Goal: Task Accomplishment & Management: Manage account settings

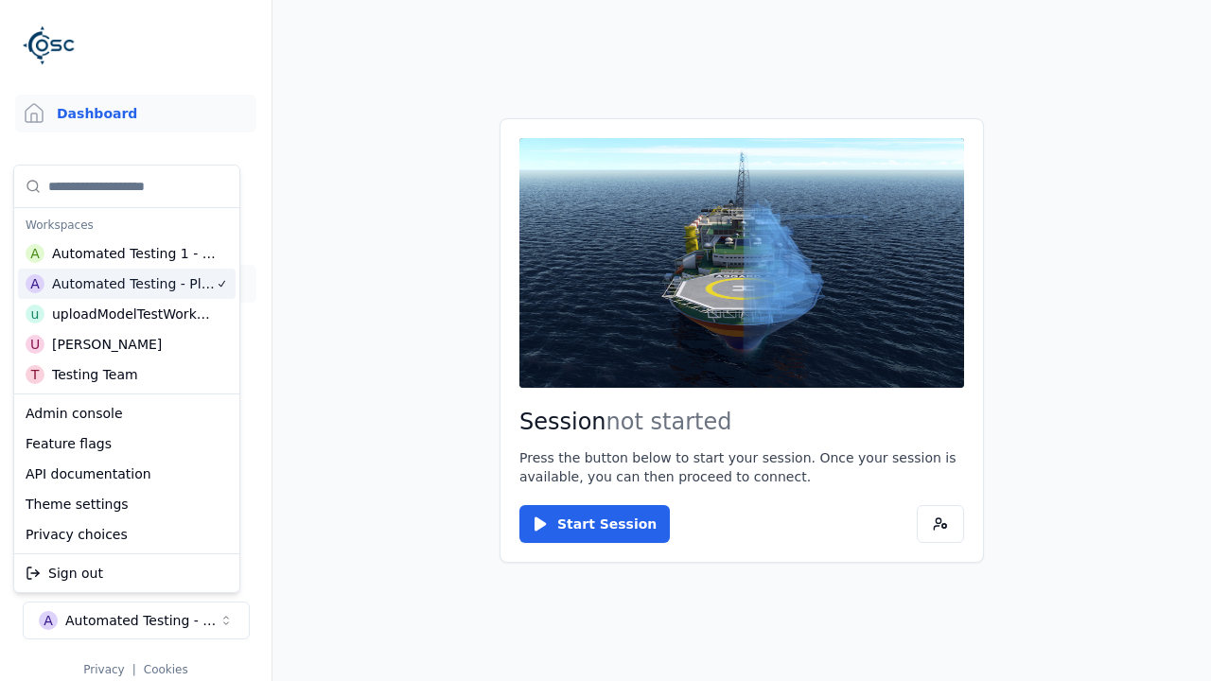
click at [135, 284] on link "Datasets" at bounding box center [135, 284] width 241 height 38
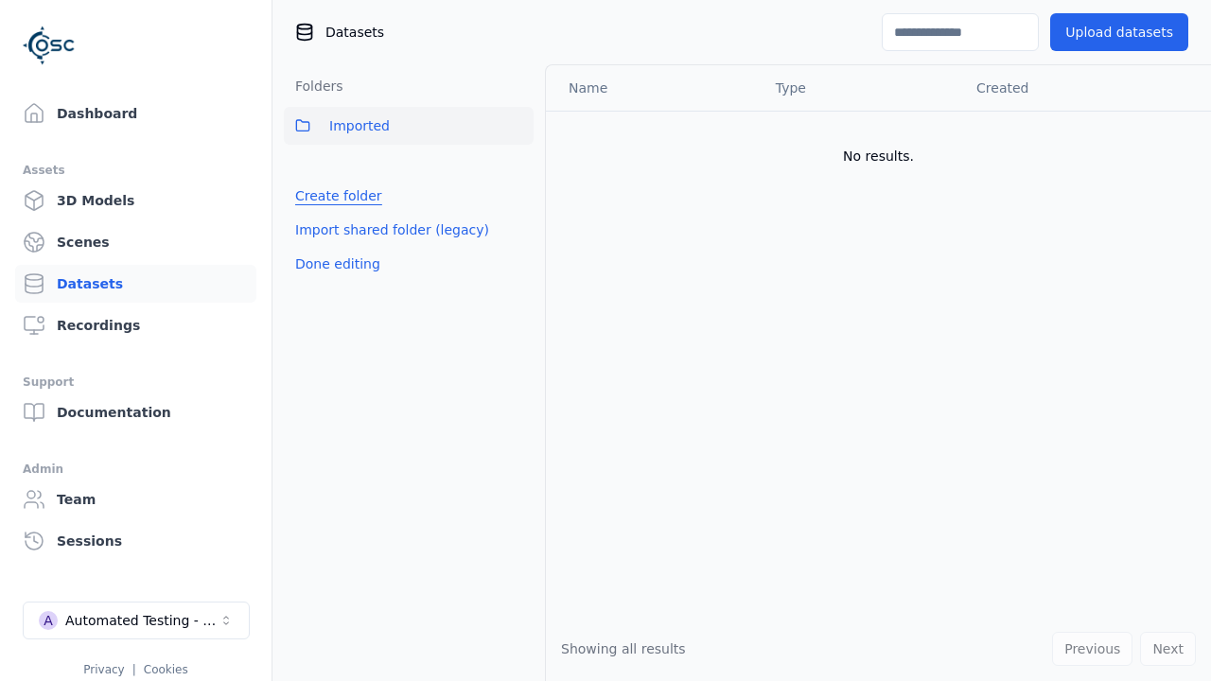
click at [333, 196] on link "Create folder" at bounding box center [338, 195] width 87 height 19
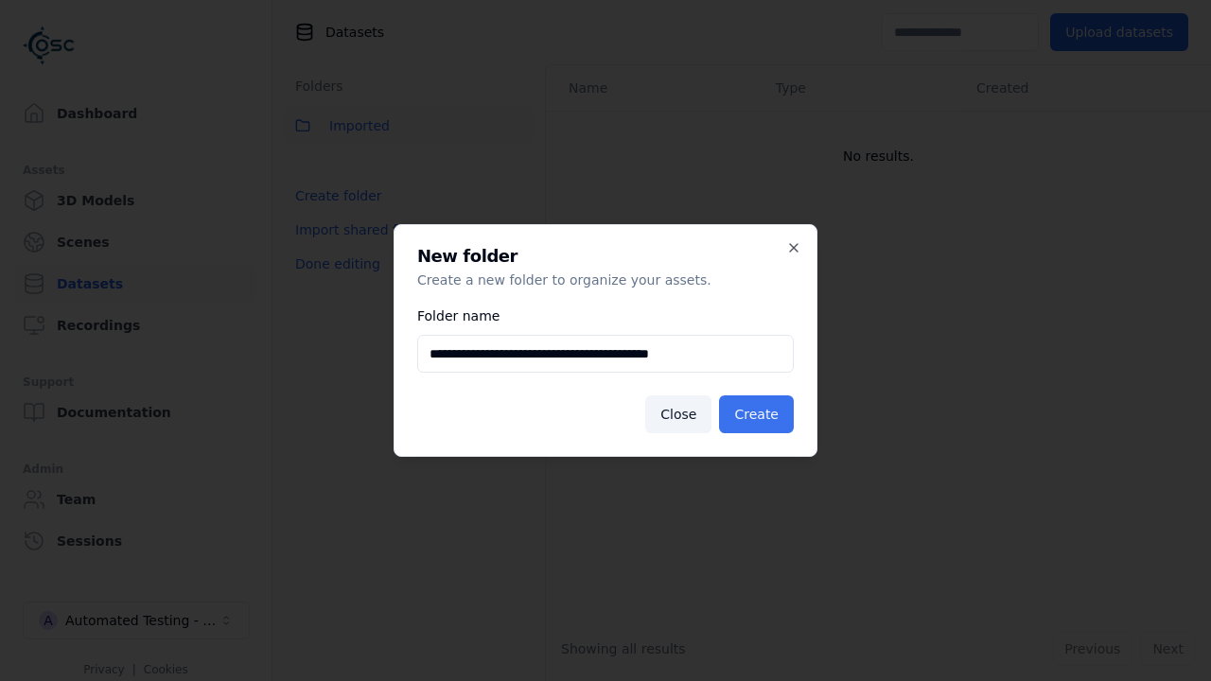
type input "**********"
click at [760, 415] on button "Create" at bounding box center [756, 415] width 75 height 38
click at [333, 281] on button "Done editing" at bounding box center [338, 264] width 108 height 34
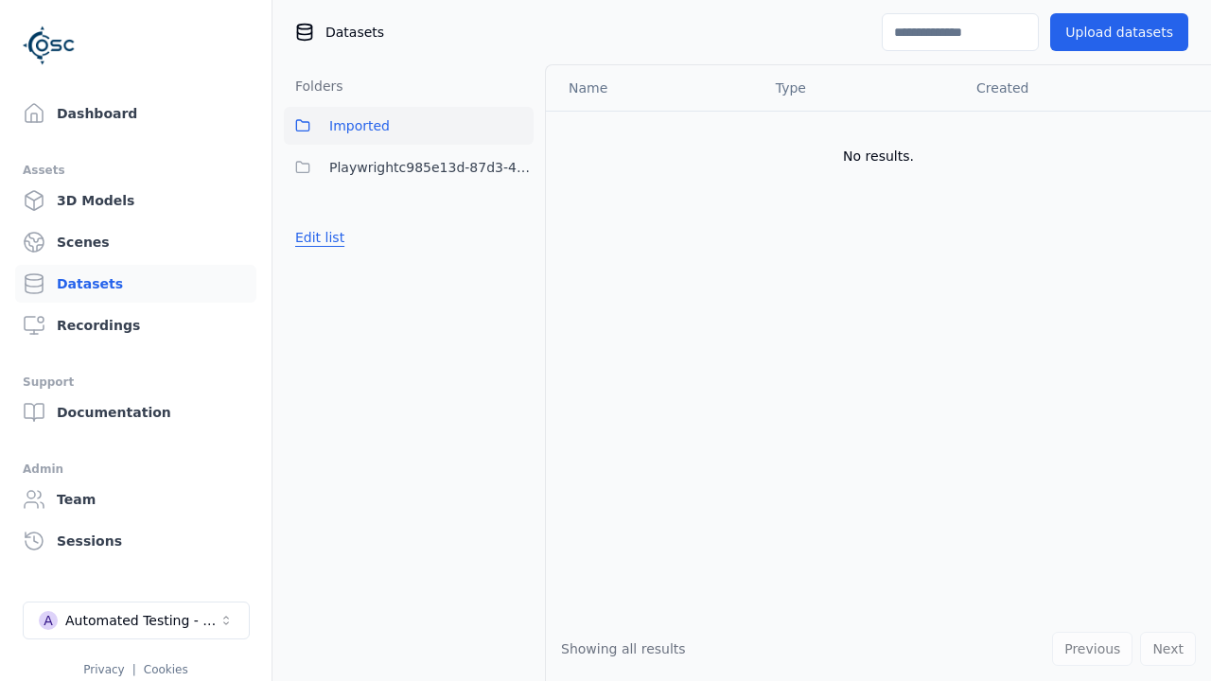
click at [316, 238] on button "Edit list" at bounding box center [320, 238] width 72 height 34
click at [519, 168] on html "Support Dashboard Assets 3D Models Scenes Datasets Recordings Support Documenta…" at bounding box center [605, 340] width 1211 height 681
click at [518, 236] on div "Share" at bounding box center [525, 236] width 127 height 30
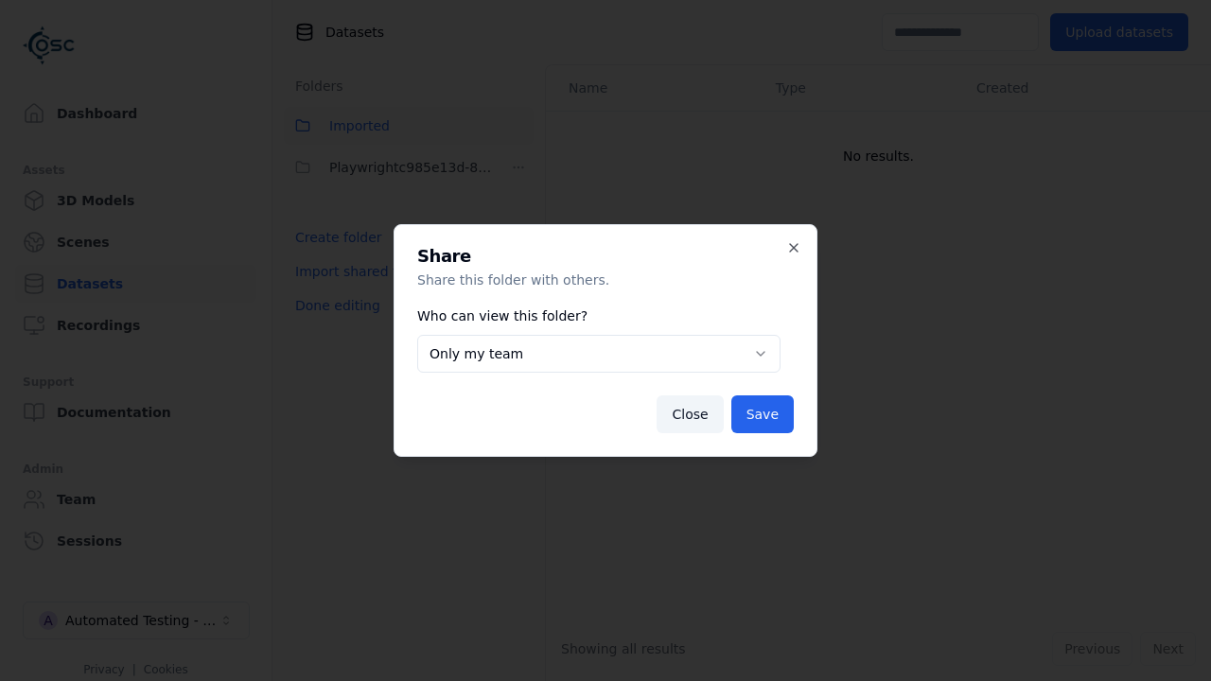
click at [598, 354] on body "**********" at bounding box center [605, 340] width 1211 height 681
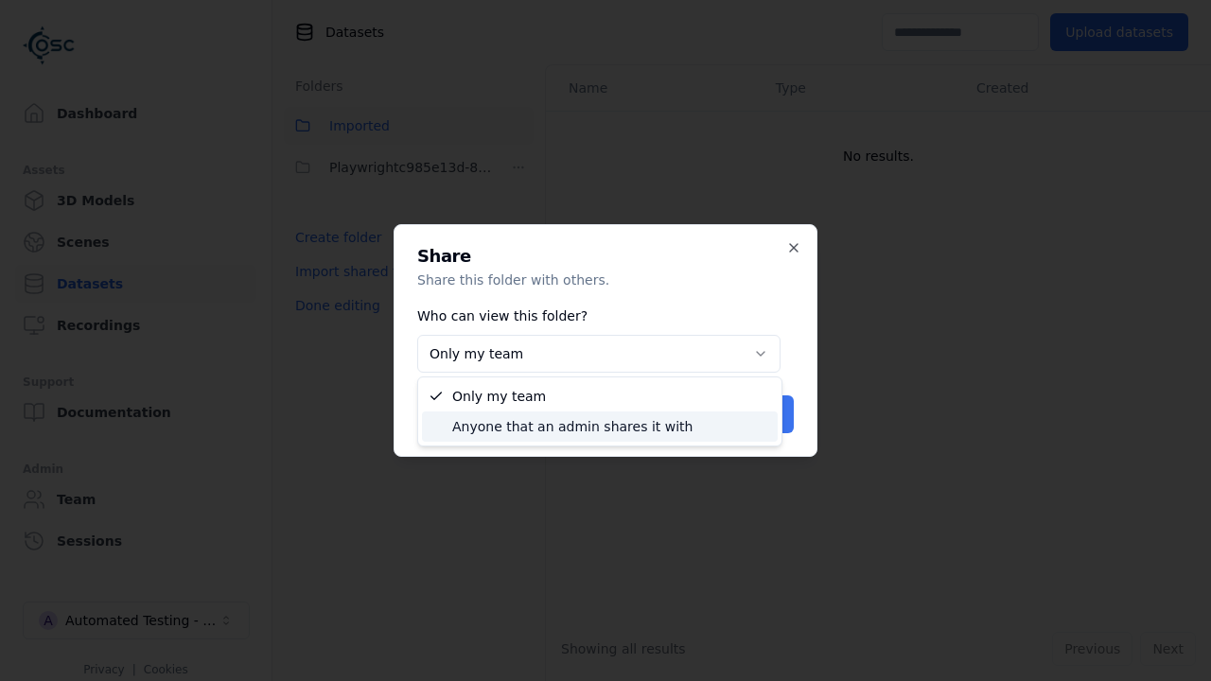
select select "****"
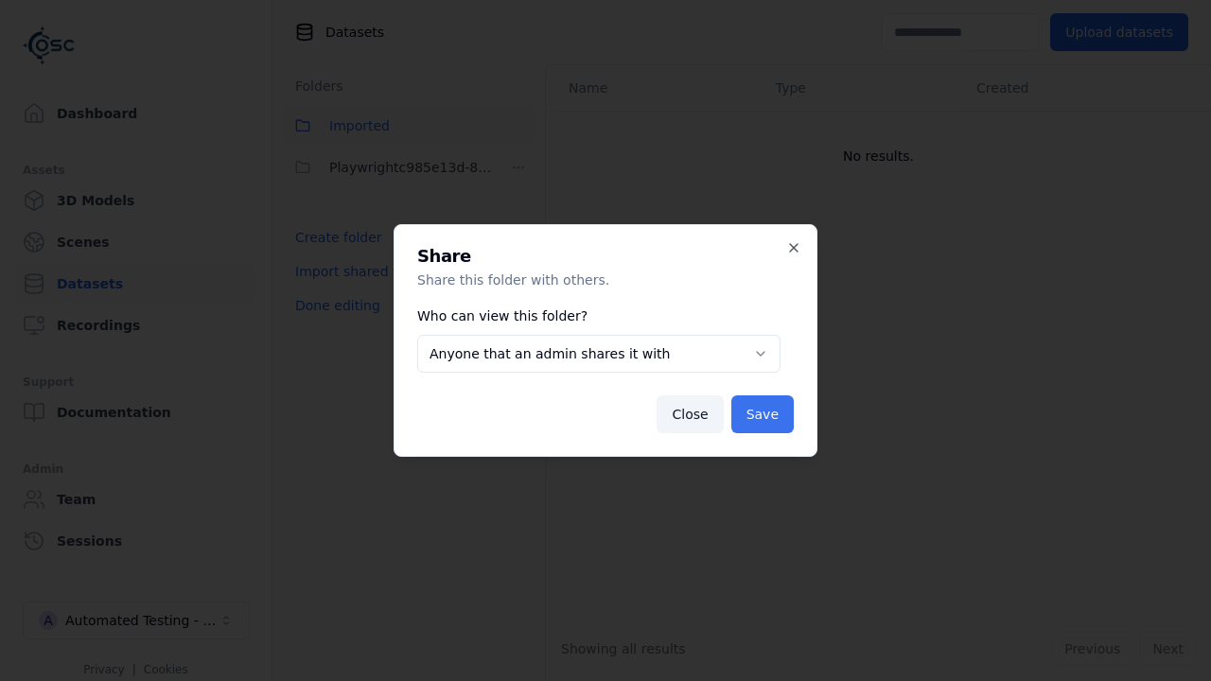
click at [765, 415] on button "Save" at bounding box center [763, 415] width 62 height 38
click at [333, 306] on button "Done editing" at bounding box center [338, 306] width 108 height 34
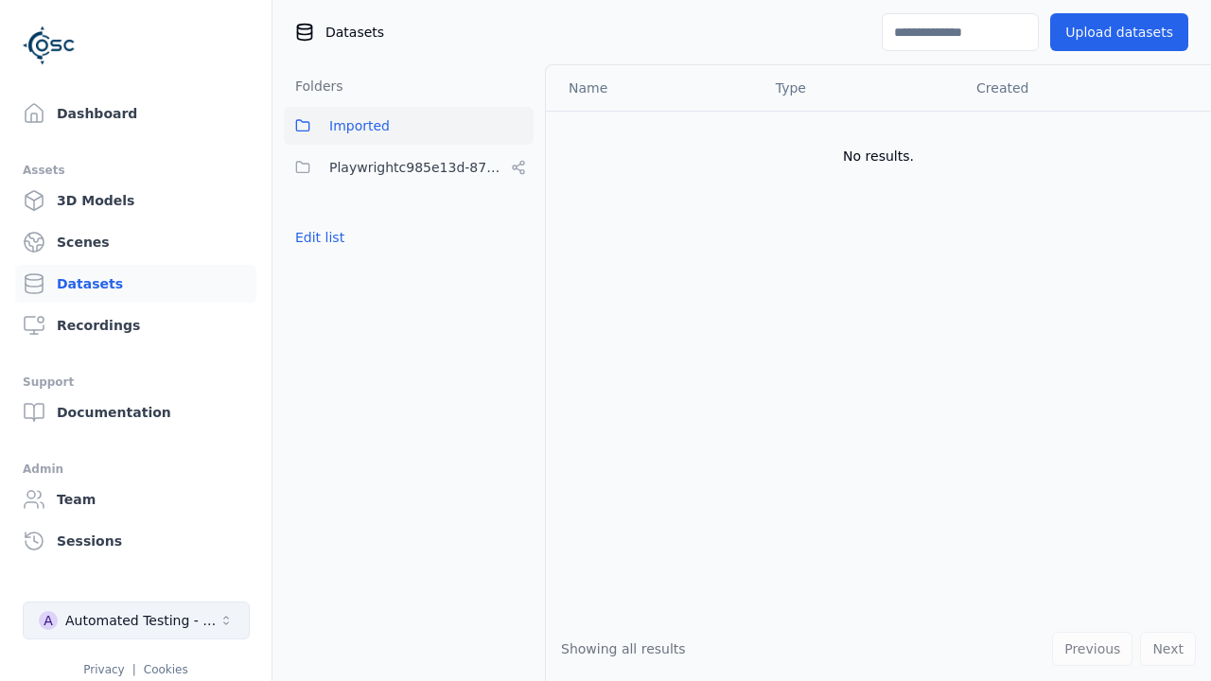
click at [136, 621] on div "Automated Testing - Playwright" at bounding box center [141, 620] width 153 height 19
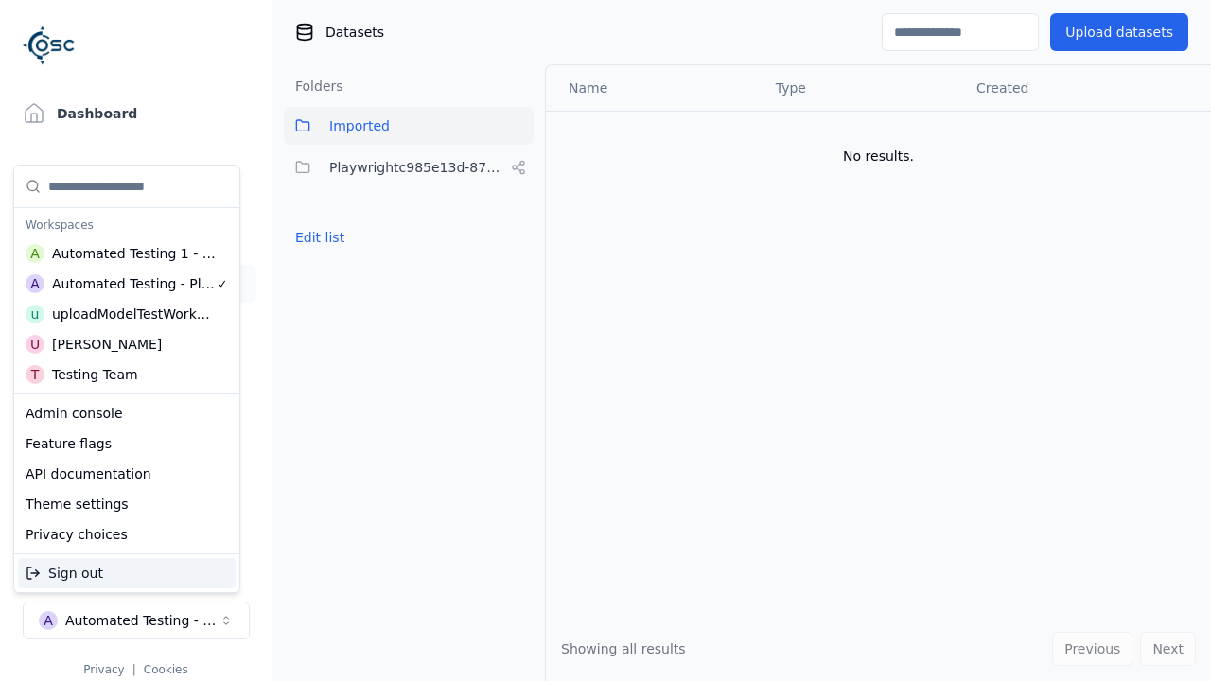
click at [122, 253] on div "Automated Testing 1 - Playwright" at bounding box center [134, 253] width 165 height 19
click at [606, 341] on html "Support Dashboard Assets 3D Models Scenes Datasets Recordings Support Documenta…" at bounding box center [605, 340] width 1211 height 681
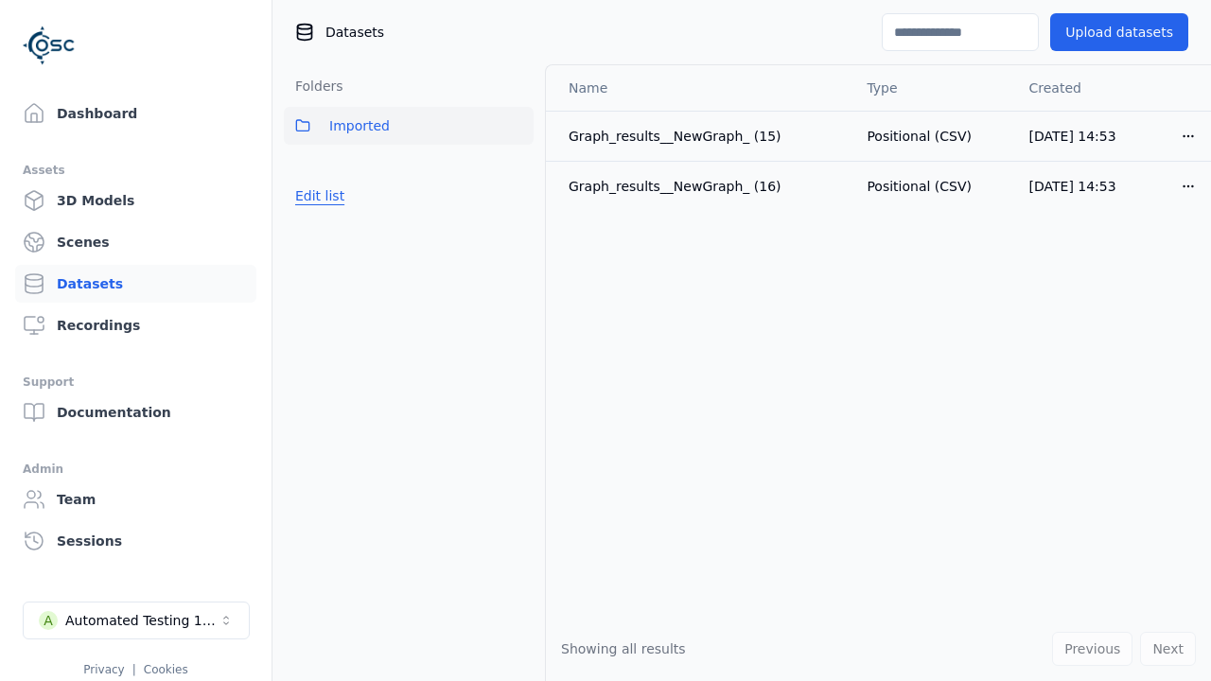
click at [316, 196] on button "Edit list" at bounding box center [320, 196] width 72 height 34
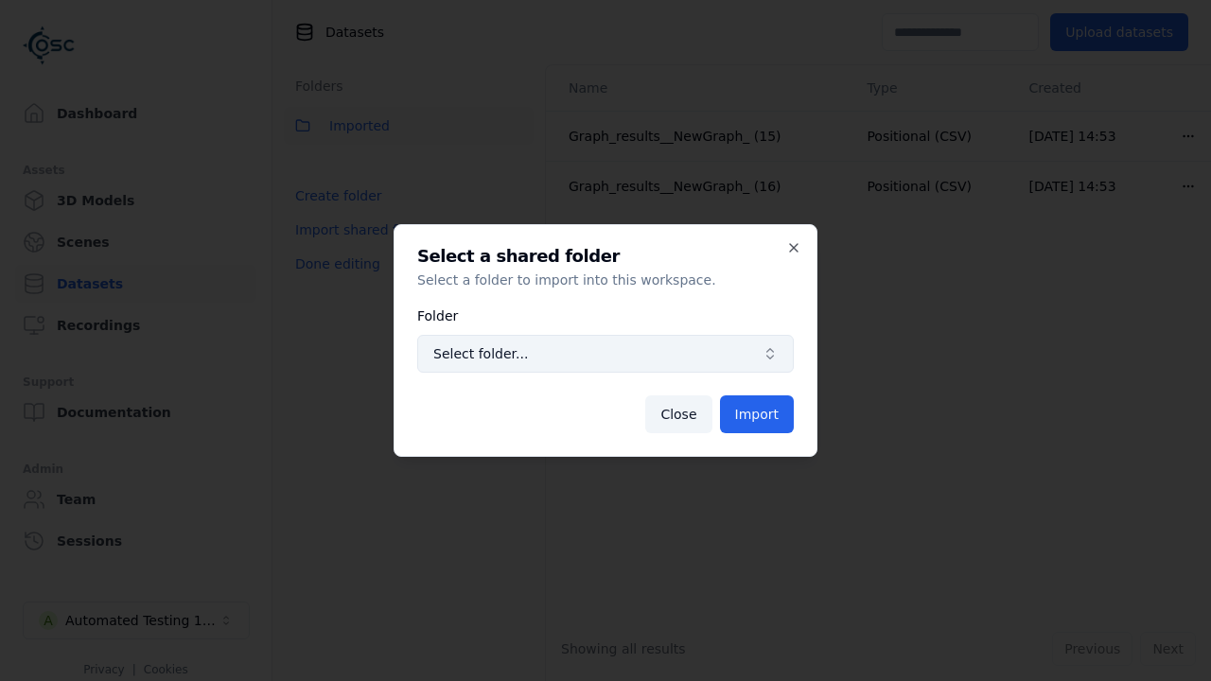
click at [606, 354] on span "Select folder..." at bounding box center [594, 353] width 322 height 19
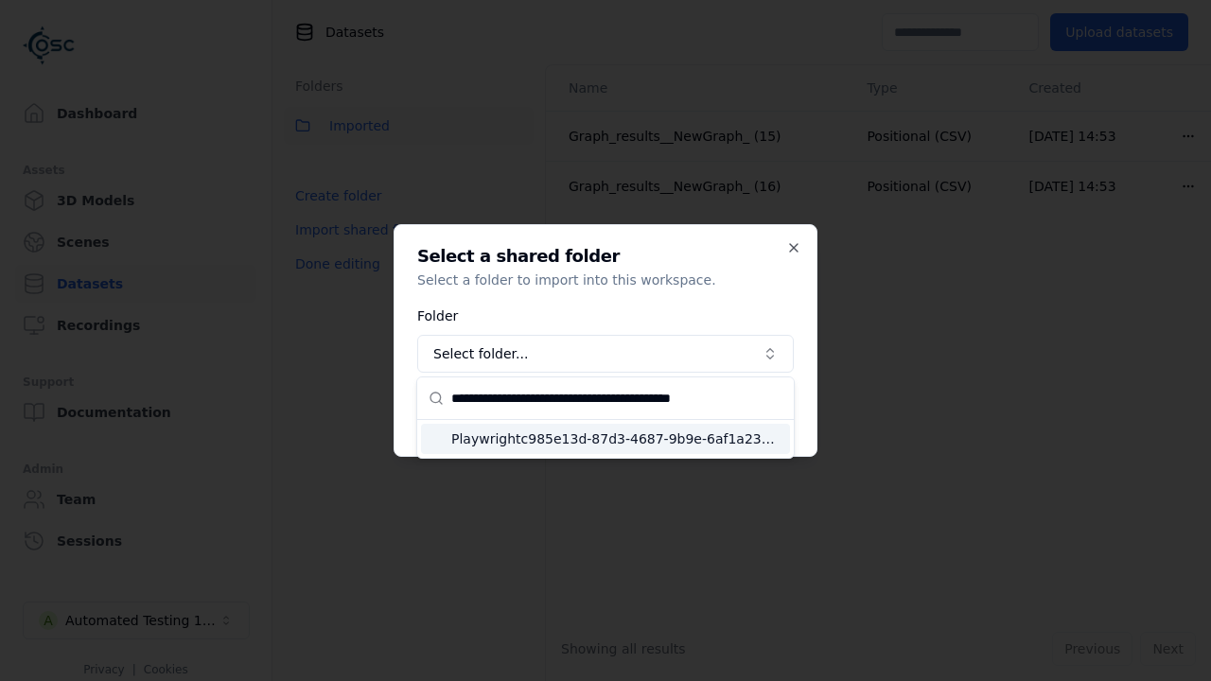
type input "**********"
click at [617, 438] on span "Playwrightc985e13d-87d3-4687-9b9e-6af1a23bfbb6" at bounding box center [616, 439] width 331 height 19
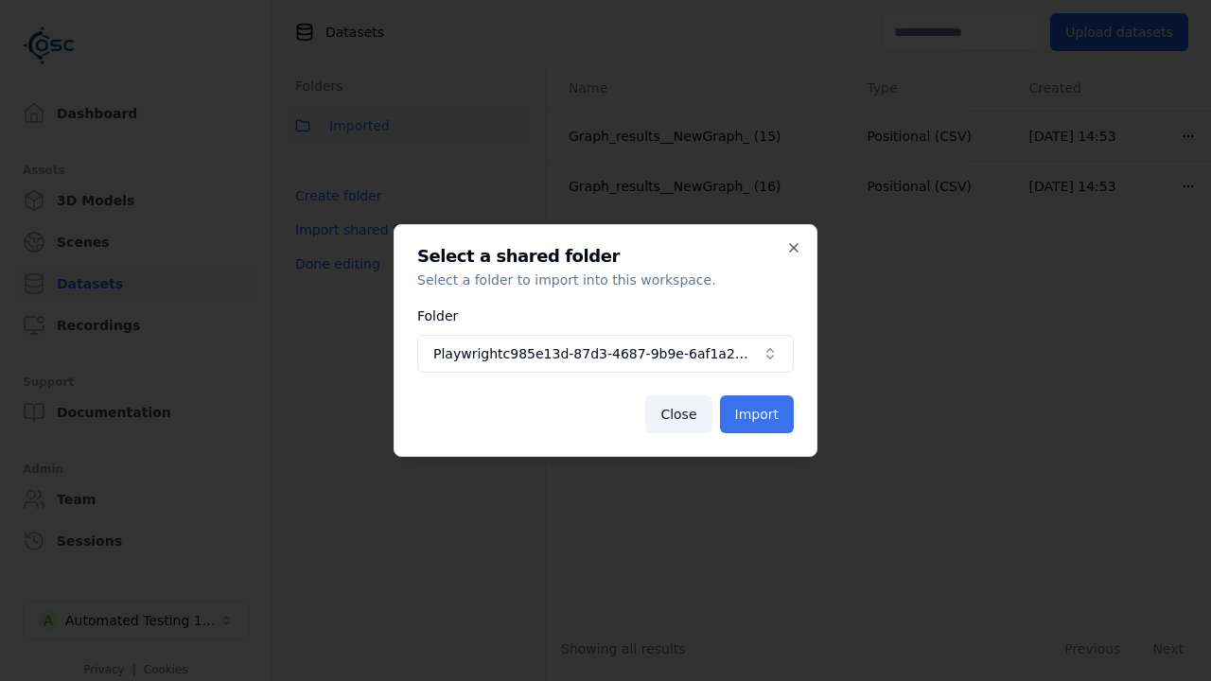
click at [759, 415] on button "Import" at bounding box center [757, 415] width 74 height 38
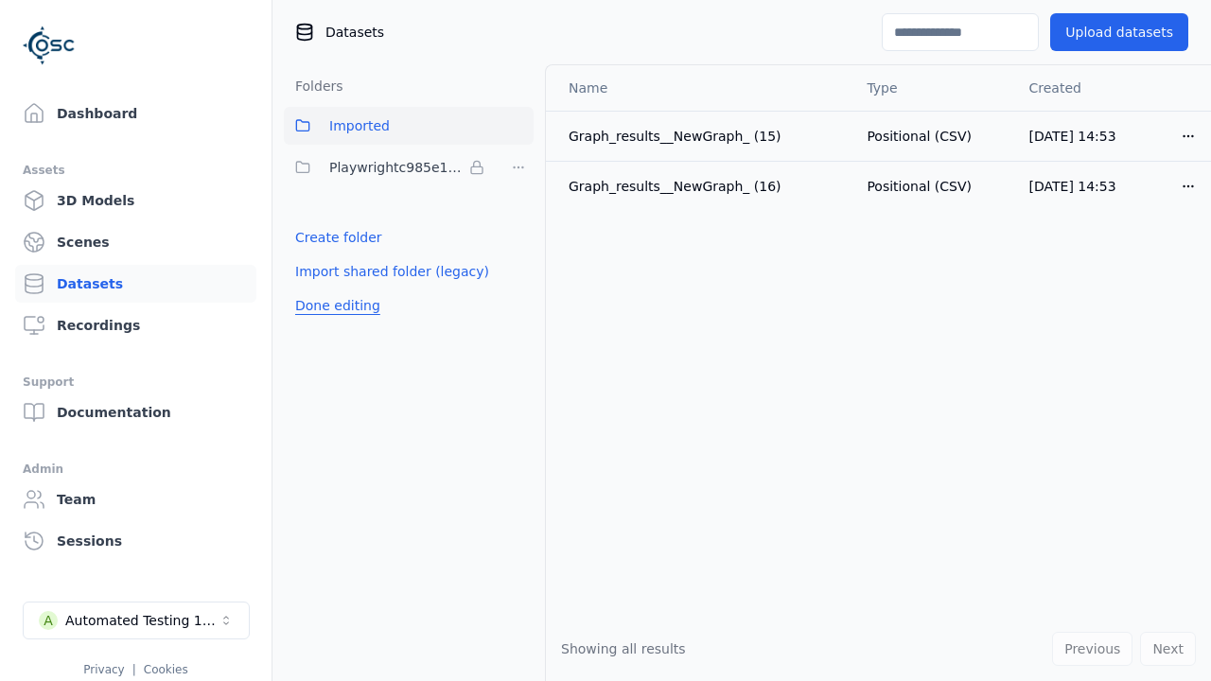
click at [333, 306] on button "Done editing" at bounding box center [338, 306] width 108 height 34
click at [316, 289] on button "Done editing" at bounding box center [338, 306] width 108 height 34
click at [519, 168] on html "Support Dashboard Assets 3D Models Scenes Datasets Recordings Support Documenta…" at bounding box center [605, 340] width 1211 height 681
click at [606, 341] on html "Support Dashboard Assets 3D Models Scenes Datasets Recordings Support Documenta…" at bounding box center [605, 340] width 1211 height 681
click at [333, 306] on button "Done editing" at bounding box center [338, 306] width 108 height 34
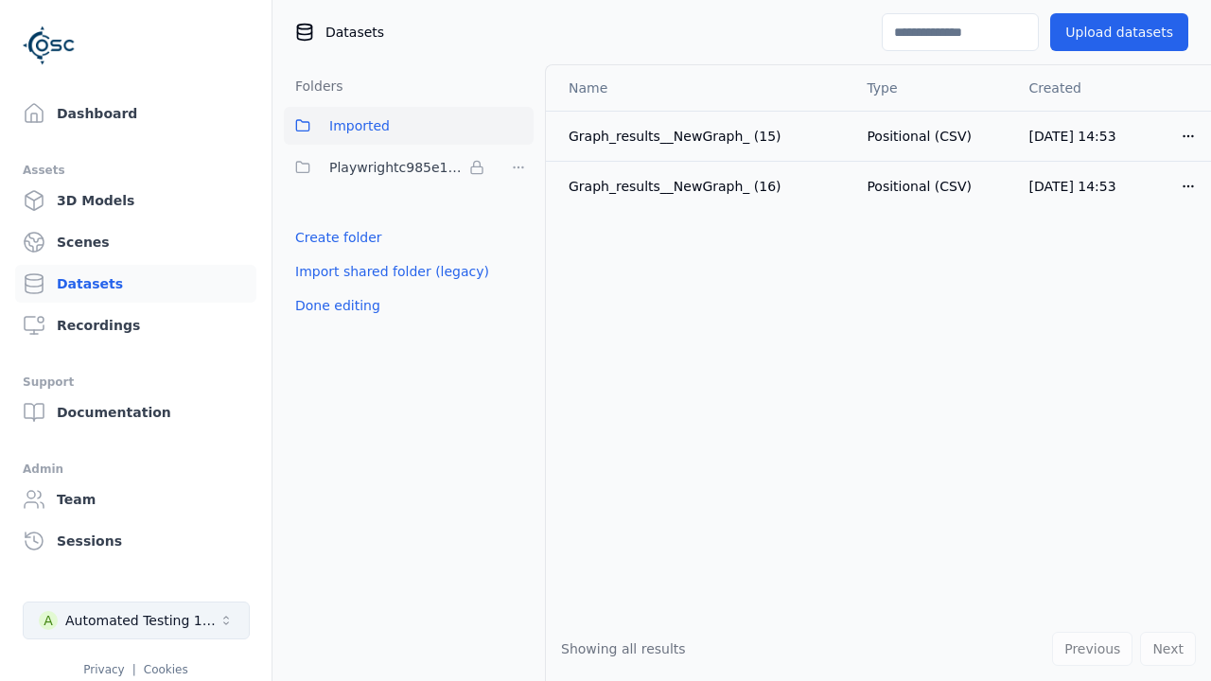
click at [136, 621] on div "Automated Testing 1 - Playwright" at bounding box center [141, 620] width 153 height 19
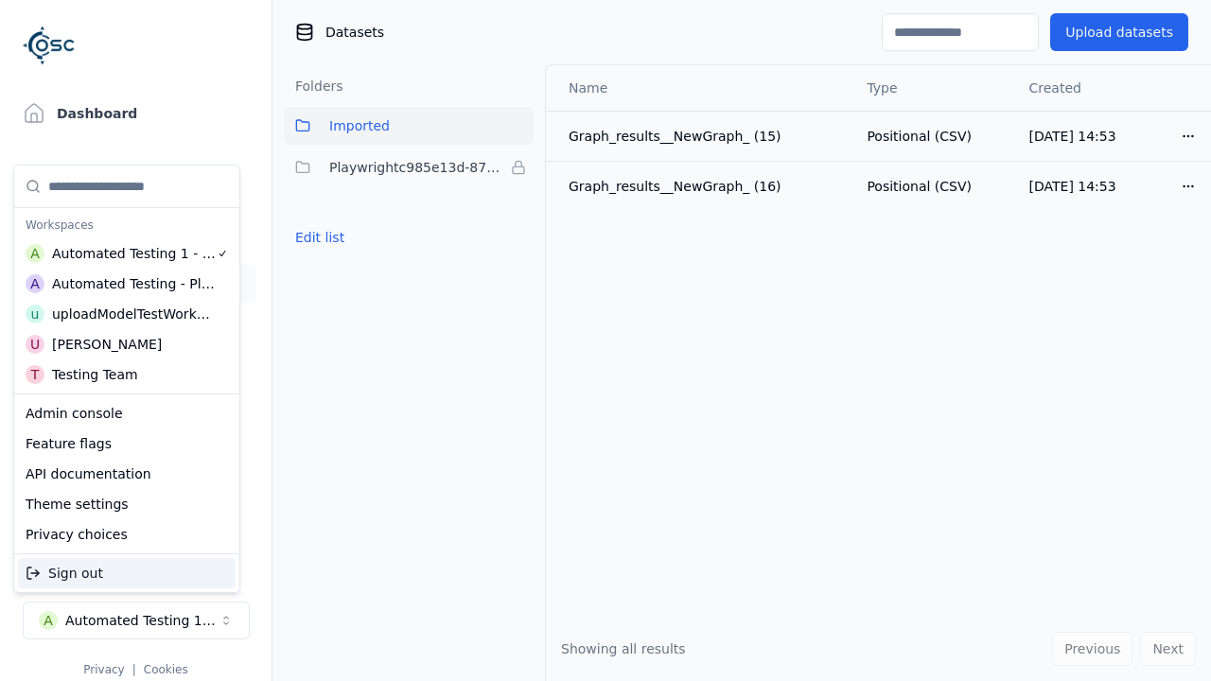
click at [126, 283] on div "Automated Testing - Playwright" at bounding box center [134, 283] width 164 height 19
click at [606, 341] on html "Support Dashboard Assets 3D Models Scenes Datasets Recordings Support Documenta…" at bounding box center [605, 340] width 1211 height 681
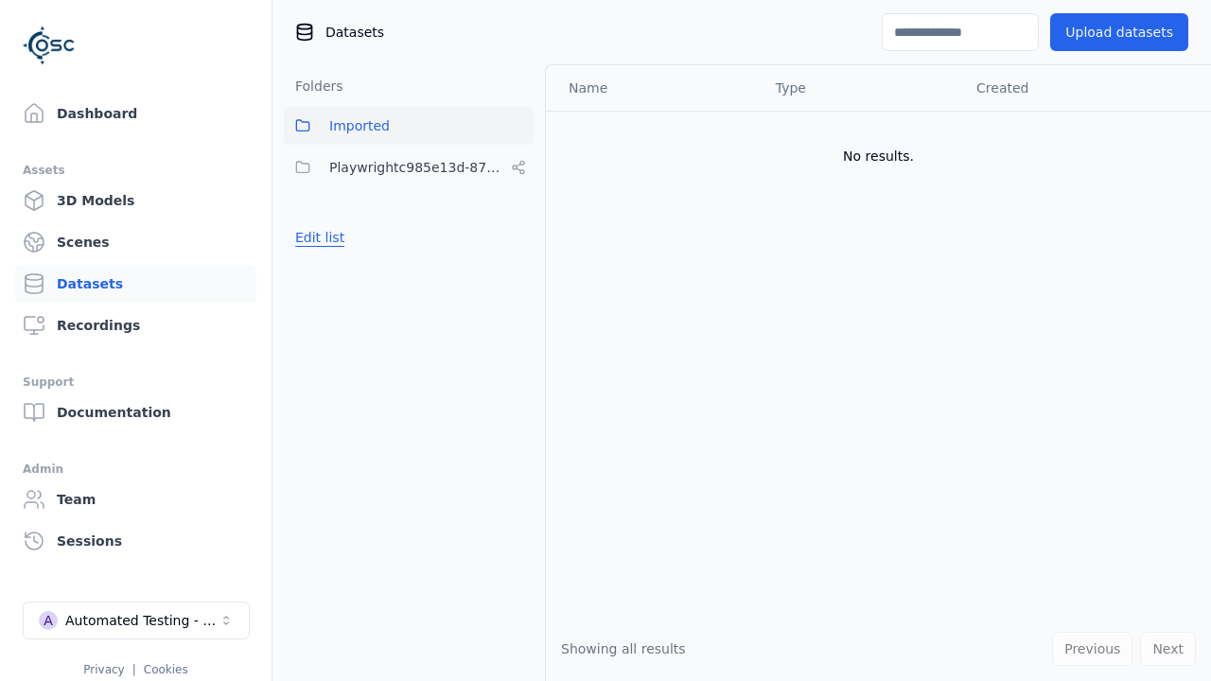
click at [316, 238] on button "Edit list" at bounding box center [320, 238] width 72 height 34
click at [519, 168] on html "Support Dashboard Assets 3D Models Scenes Datasets Recordings Support Documenta…" at bounding box center [605, 340] width 1211 height 681
click at [518, 266] on div "Rename" at bounding box center [525, 267] width 127 height 30
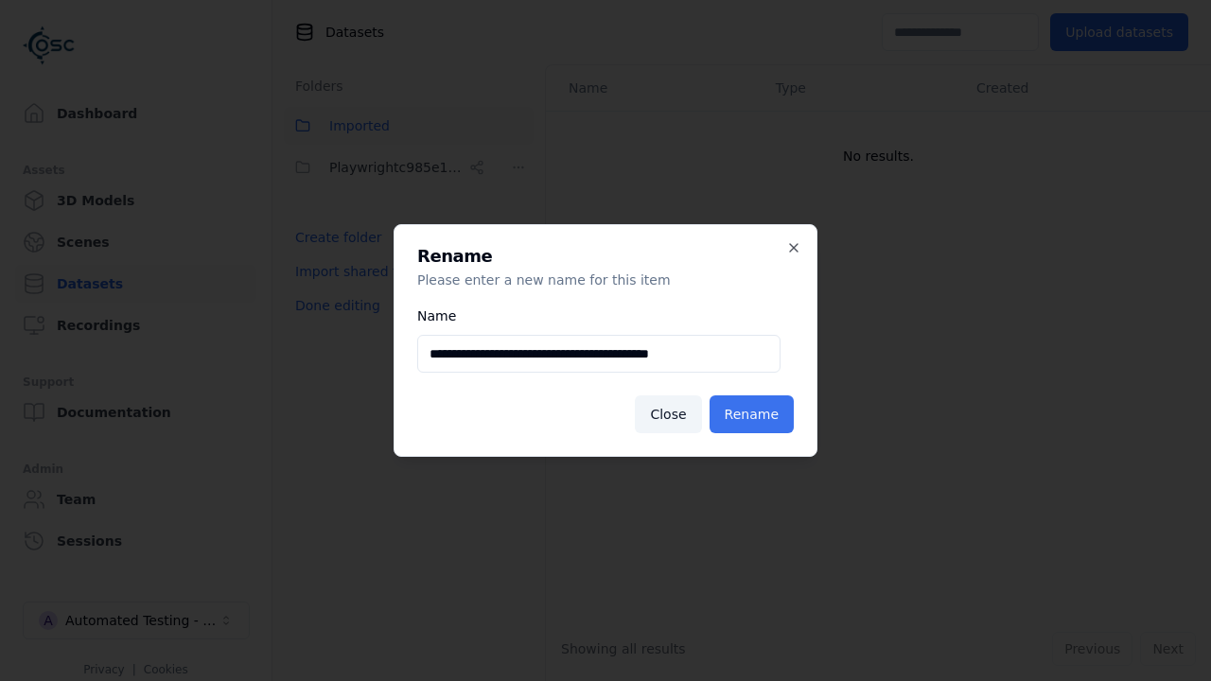
click at [598, 354] on input "**********" at bounding box center [598, 354] width 363 height 38
type input "**********"
click at [755, 415] on button "Rename" at bounding box center [752, 415] width 84 height 38
click at [333, 306] on button "Done editing" at bounding box center [338, 306] width 108 height 34
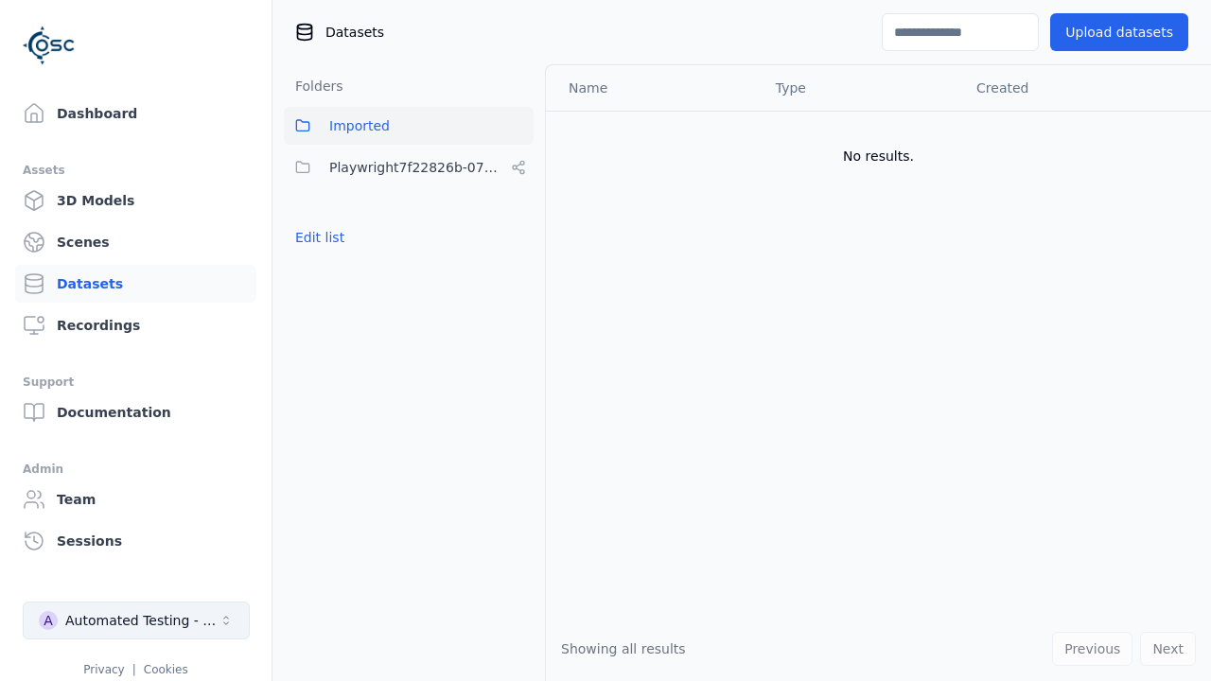
click at [136, 621] on div "Automated Testing - Playwright" at bounding box center [141, 620] width 153 height 19
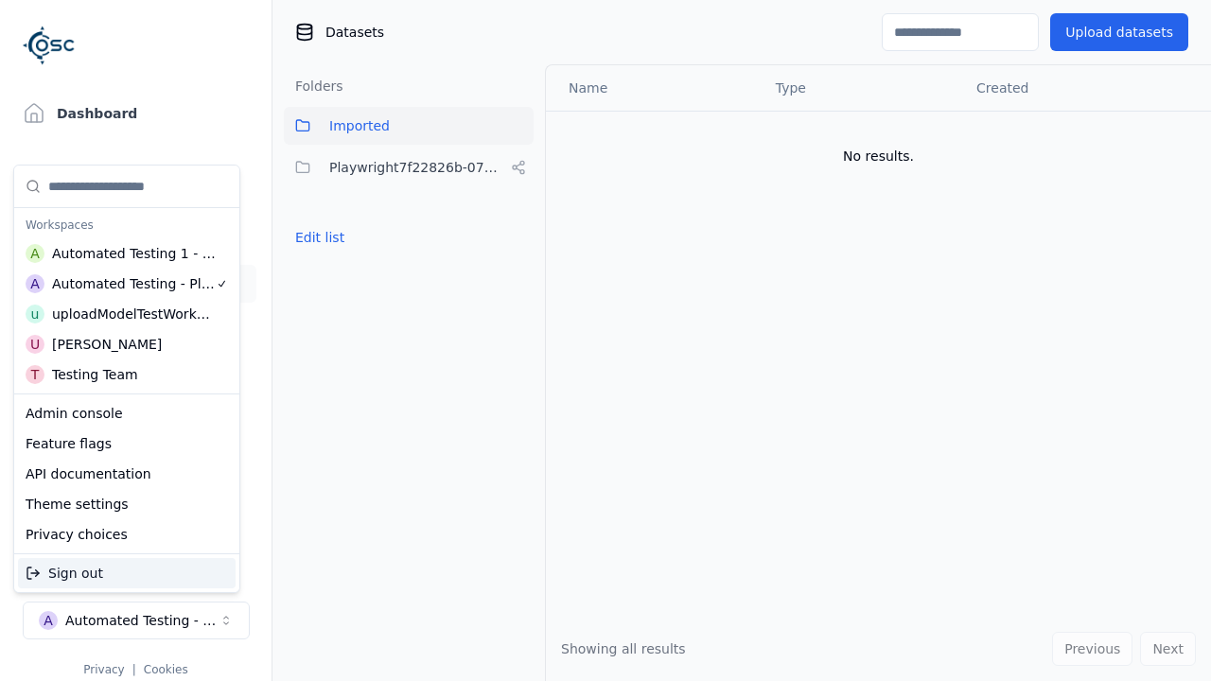
click at [122, 253] on div "Automated Testing 1 - Playwright" at bounding box center [134, 253] width 165 height 19
click at [606, 341] on html "Support Dashboard Assets 3D Models Scenes Datasets Recordings Support Documenta…" at bounding box center [605, 340] width 1211 height 681
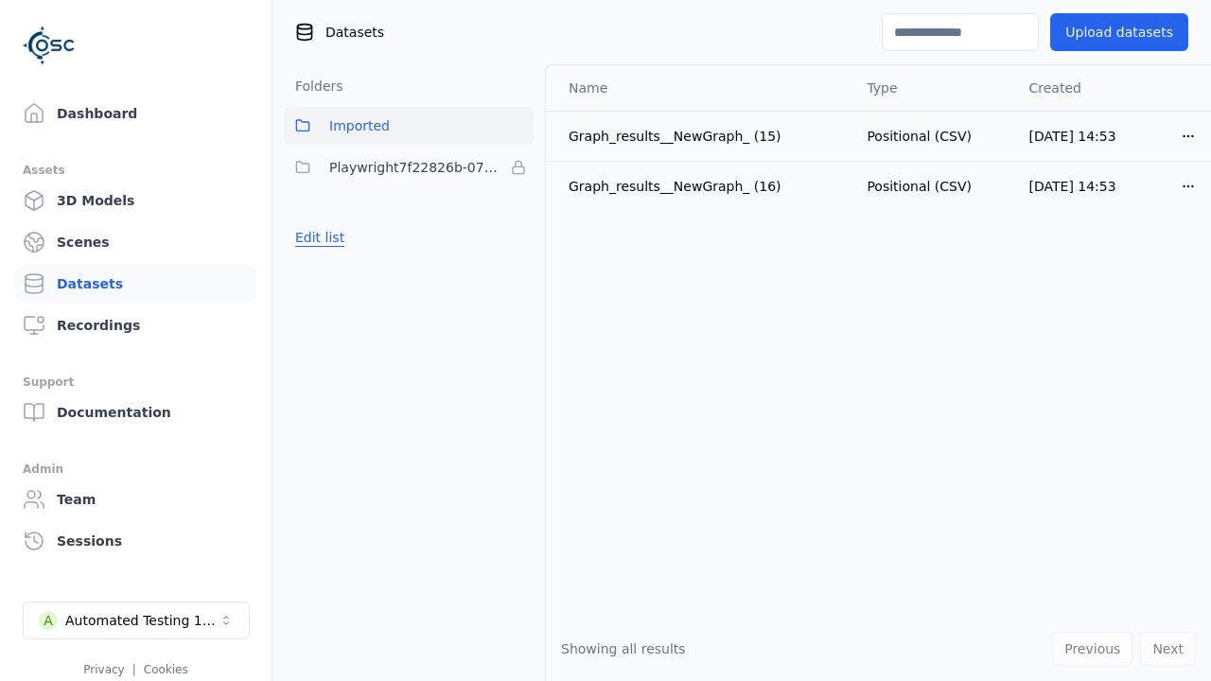
click at [316, 238] on button "Edit list" at bounding box center [320, 238] width 72 height 34
click at [519, 168] on html "Support Dashboard Assets 3D Models Scenes Datasets Recordings Support Documenta…" at bounding box center [605, 340] width 1211 height 681
click at [519, 205] on div "Remove" at bounding box center [519, 206] width 112 height 30
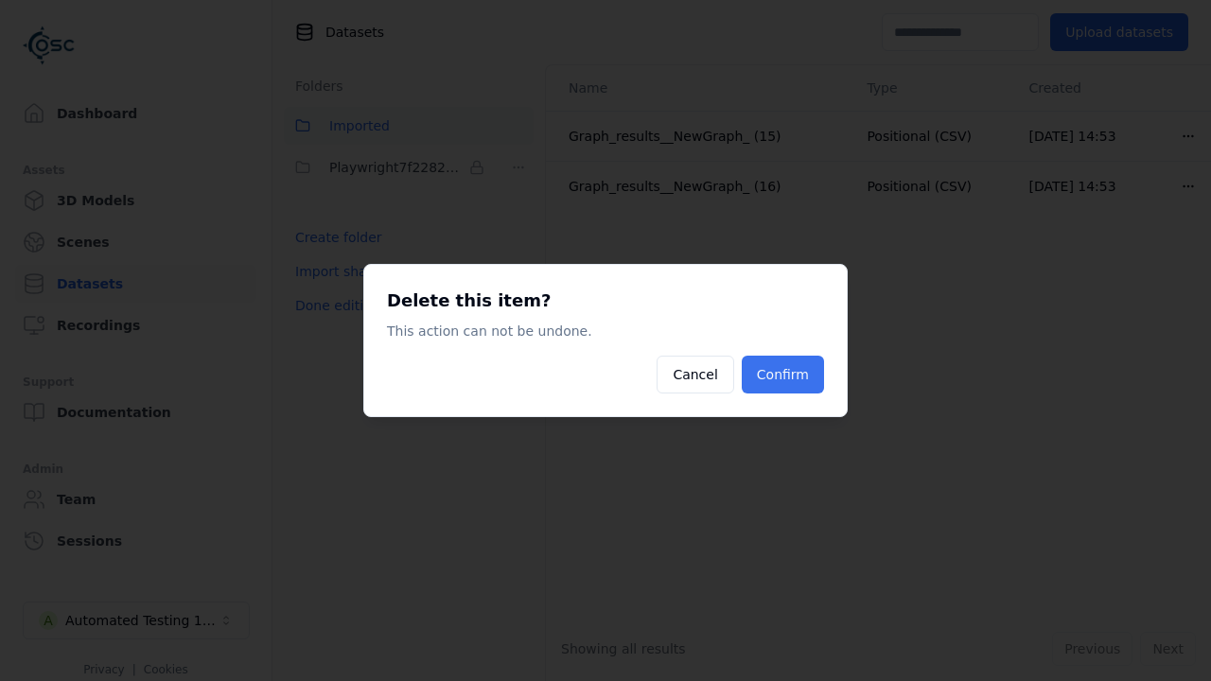
click at [786, 375] on button "Confirm" at bounding box center [783, 375] width 82 height 38
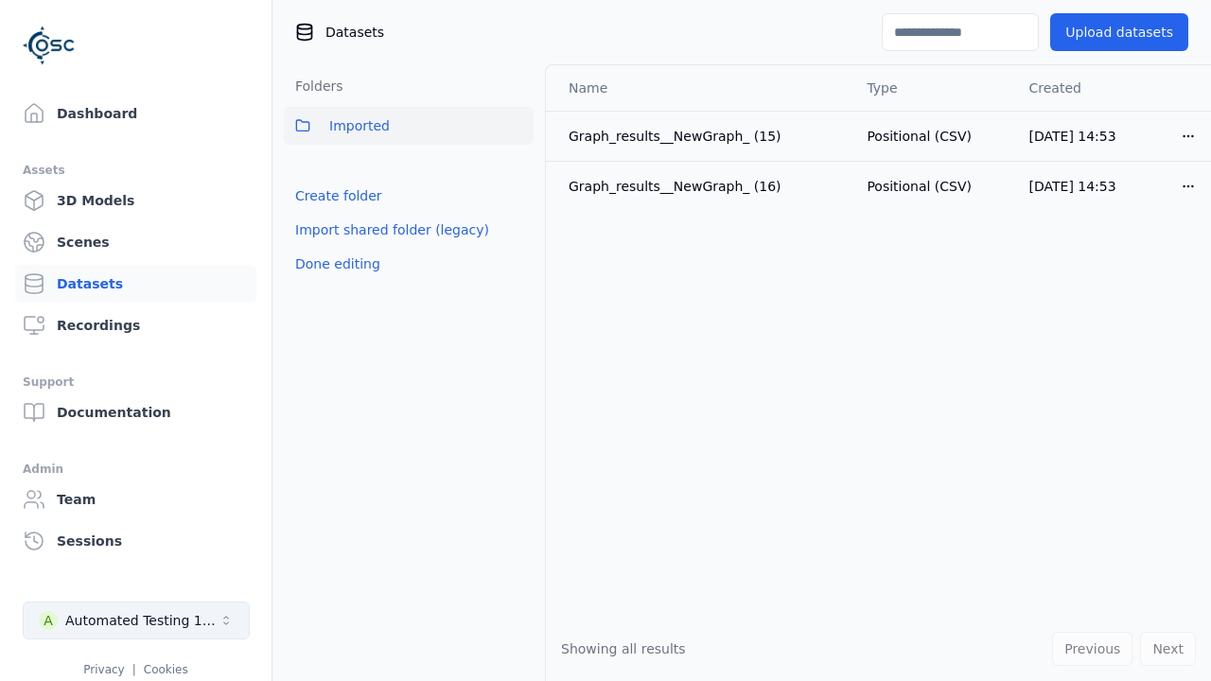
click at [333, 264] on button "Done editing" at bounding box center [338, 264] width 108 height 34
click at [136, 621] on div "Automated Testing 1 - Playwright" at bounding box center [141, 620] width 153 height 19
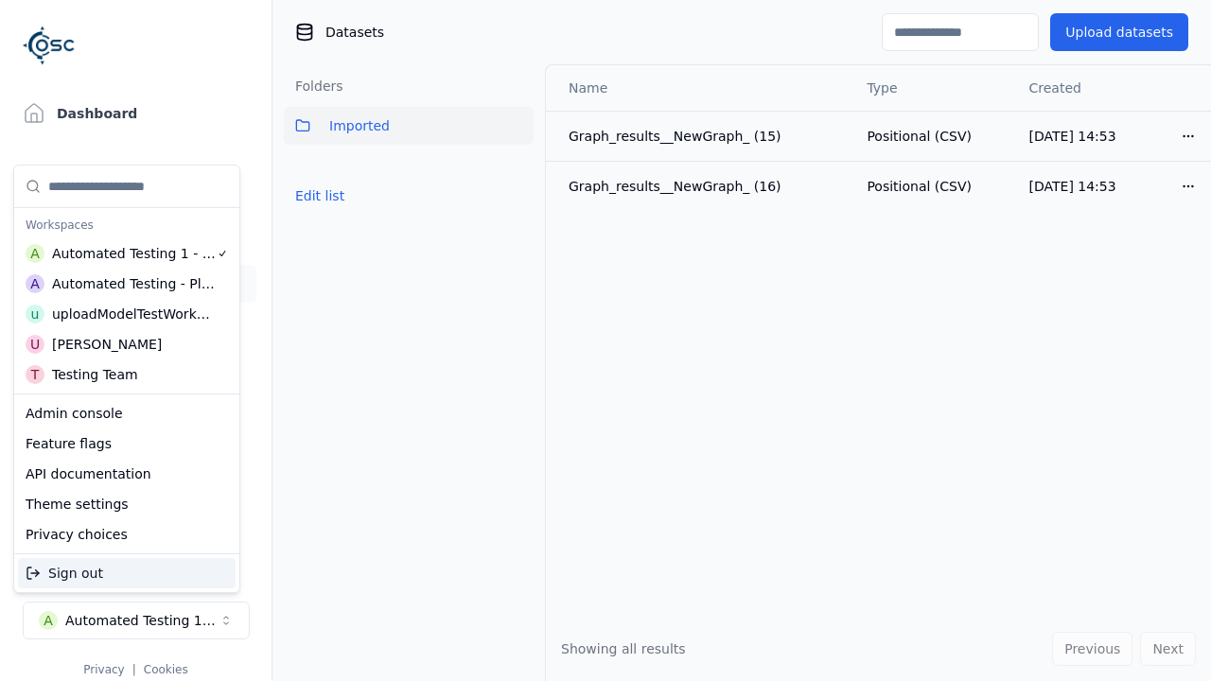
click at [122, 283] on div "Automated Testing - Playwright" at bounding box center [134, 283] width 164 height 19
click at [606, 341] on html "Support Dashboard Assets 3D Models Scenes Datasets Recordings Support Documenta…" at bounding box center [605, 340] width 1211 height 681
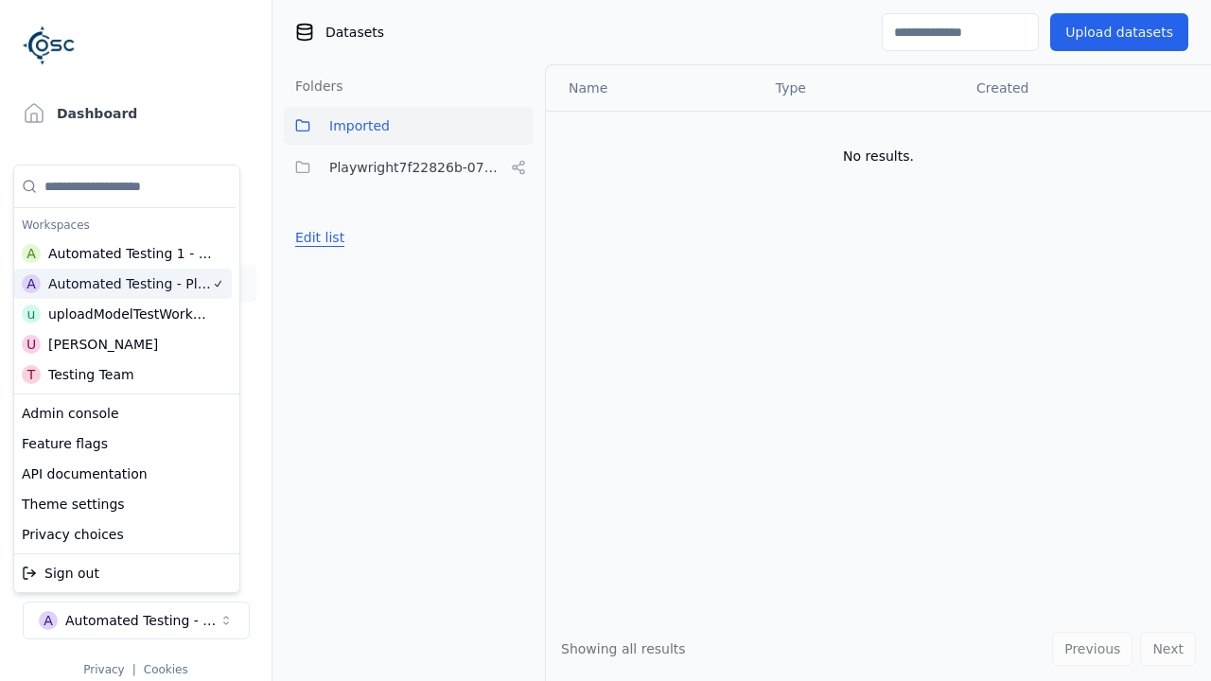
click at [316, 238] on button "Edit list" at bounding box center [320, 238] width 72 height 34
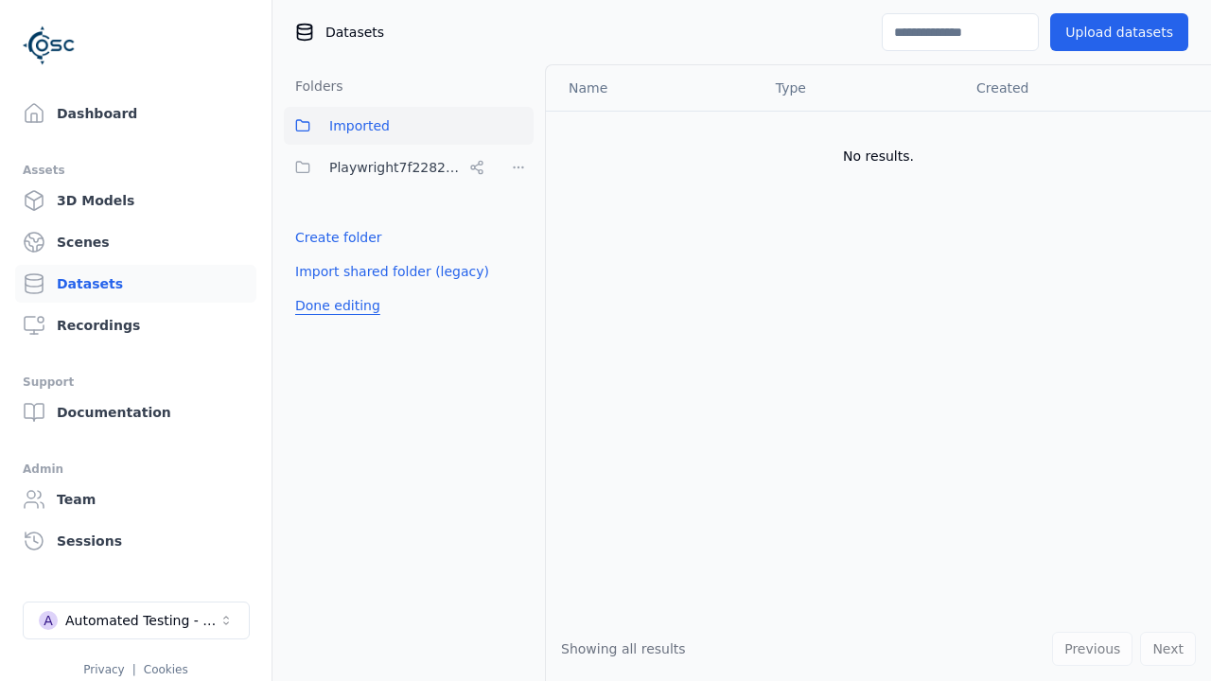
click at [519, 168] on html "Support Dashboard Assets 3D Models Scenes Datasets Recordings Support Documenta…" at bounding box center [605, 340] width 1211 height 681
click at [518, 236] on div "Share" at bounding box center [525, 236] width 127 height 30
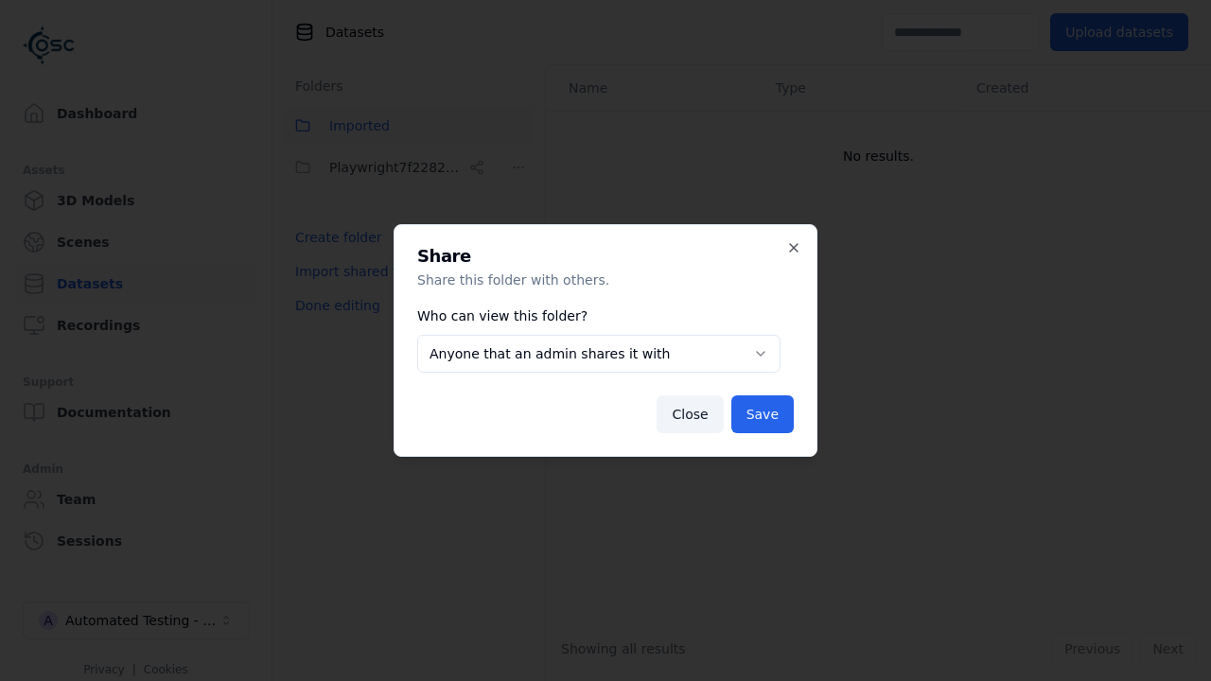
click at [598, 354] on body "**********" at bounding box center [605, 340] width 1211 height 681
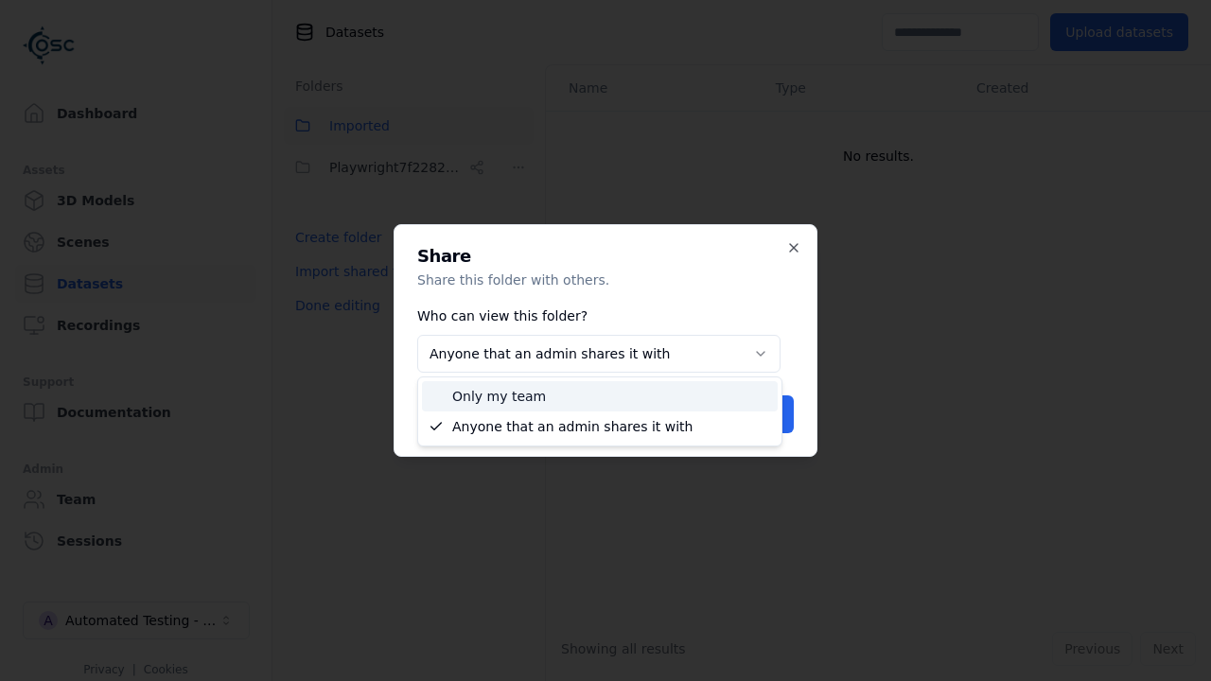
select select "*****"
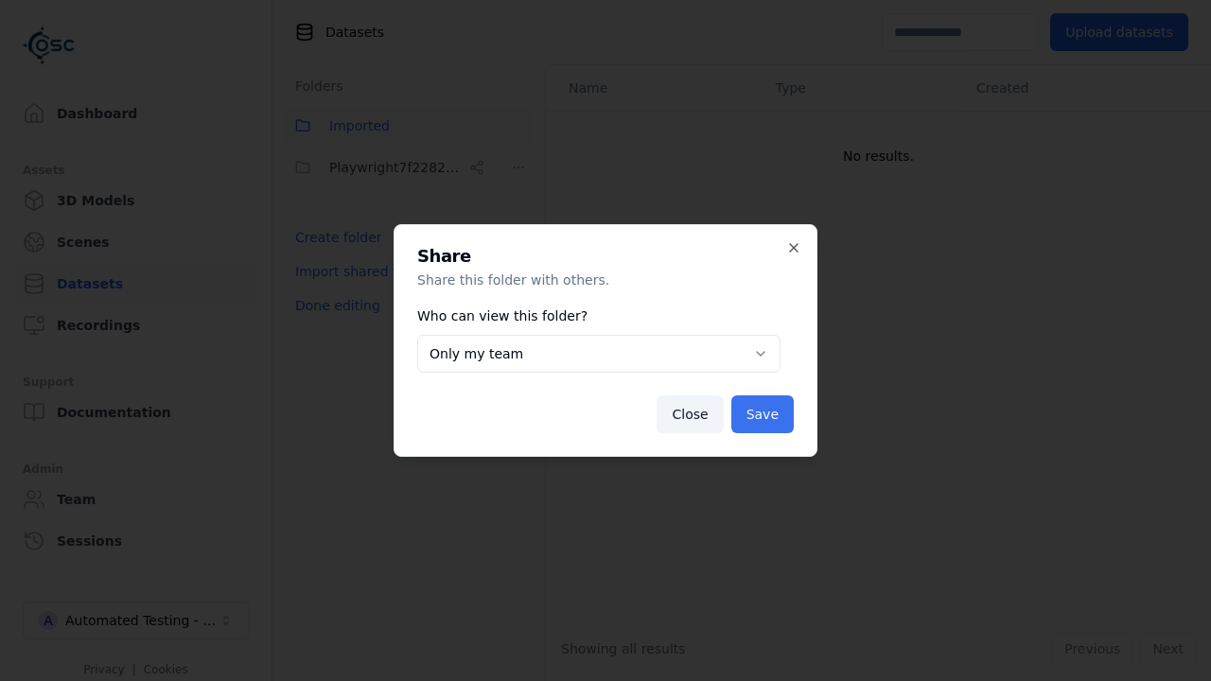
click at [765, 415] on button "Save" at bounding box center [763, 415] width 62 height 38
click at [333, 306] on button "Done editing" at bounding box center [338, 306] width 108 height 34
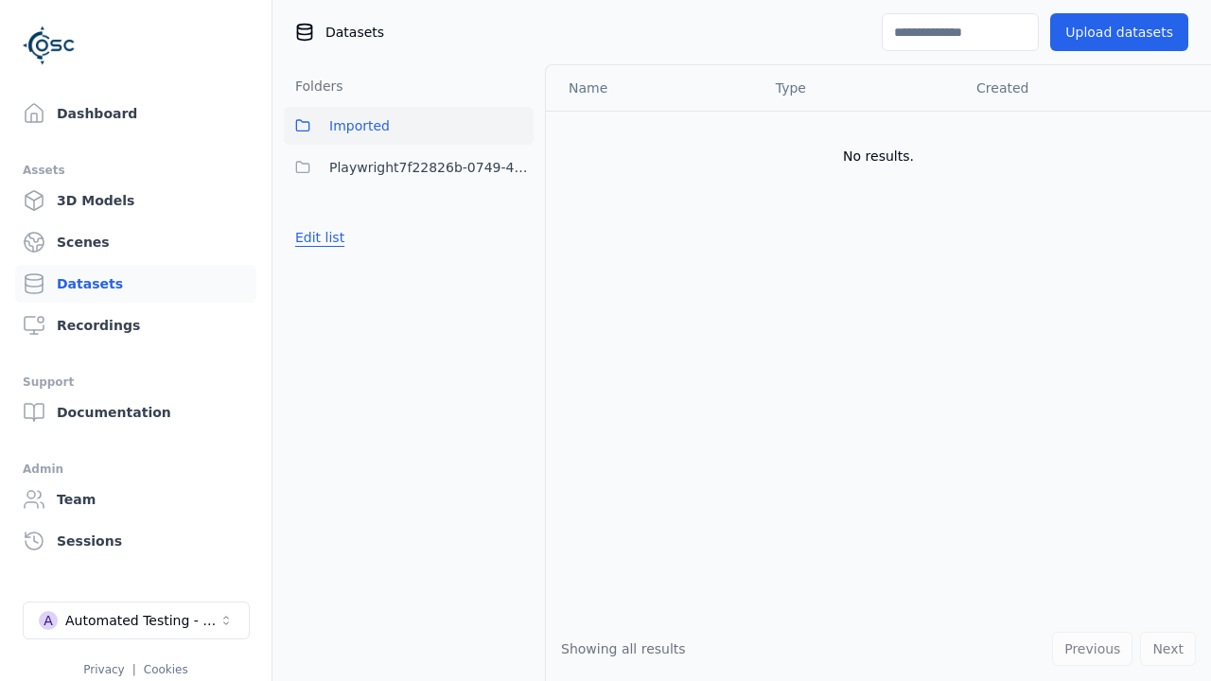
click at [316, 238] on button "Edit list" at bounding box center [320, 238] width 72 height 34
click at [519, 168] on html "Support Dashboard Assets 3D Models Scenes Datasets Recordings Support Documenta…" at bounding box center [605, 340] width 1211 height 681
click at [518, 296] on div "Delete" at bounding box center [525, 297] width 127 height 30
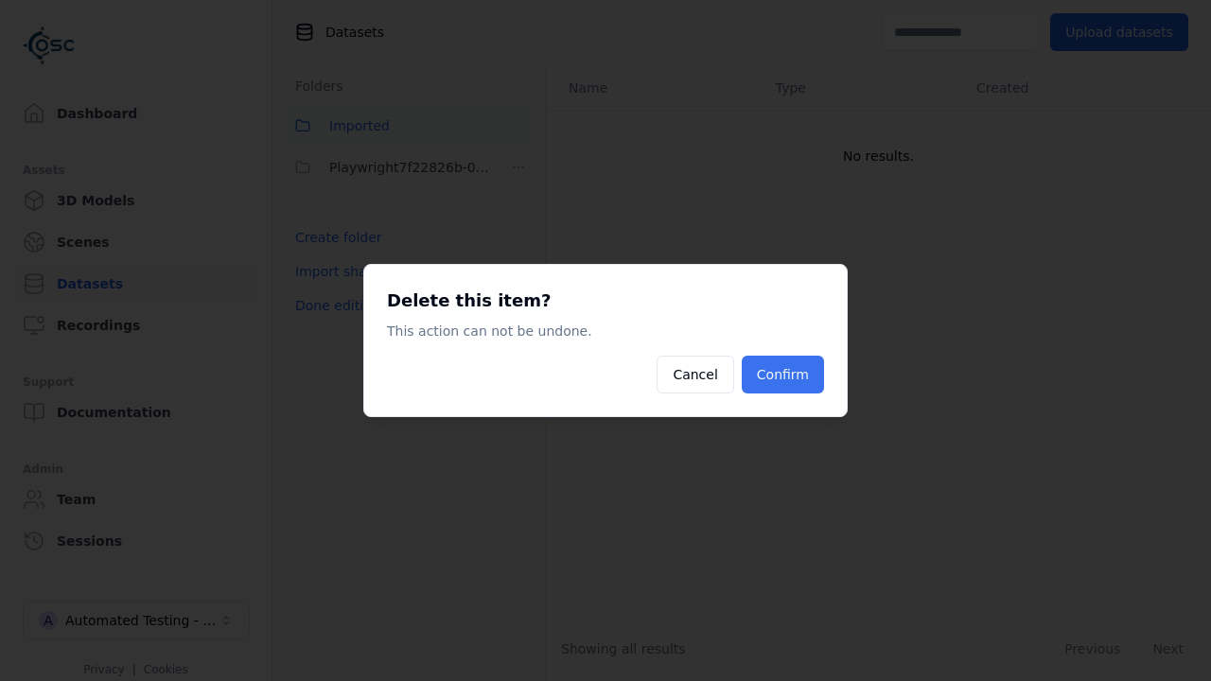
click at [786, 375] on button "Confirm" at bounding box center [783, 375] width 82 height 38
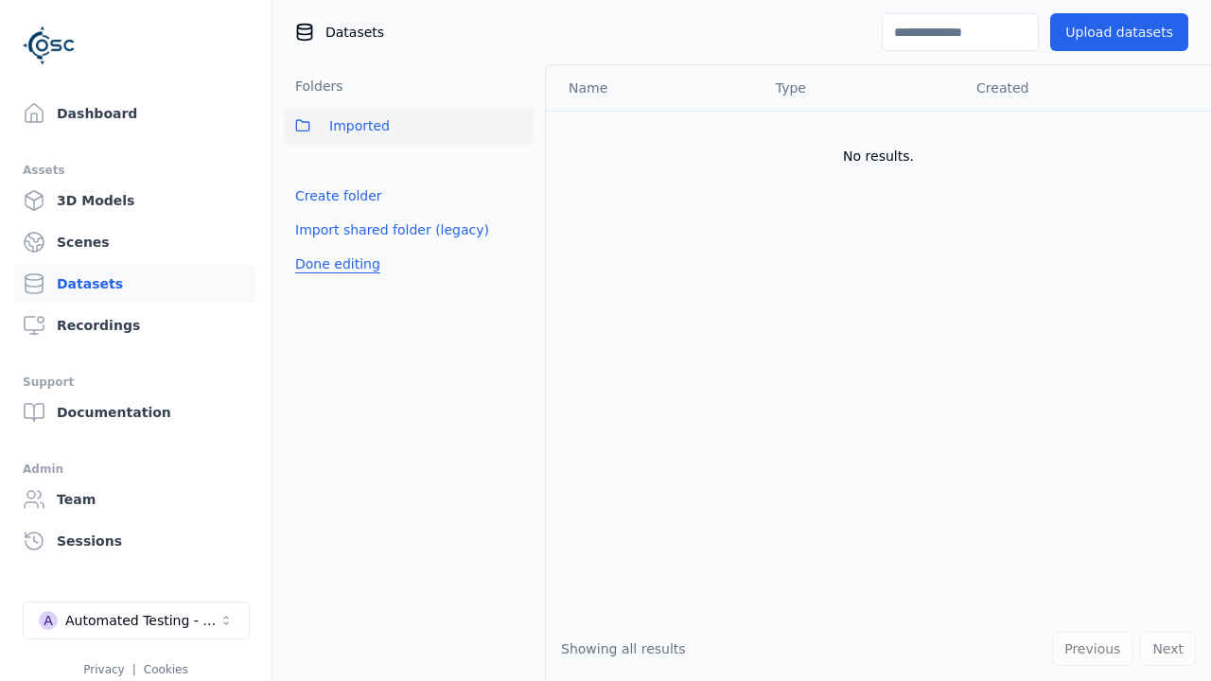
click at [333, 264] on button "Done editing" at bounding box center [338, 264] width 108 height 34
